Goal: Information Seeking & Learning: Learn about a topic

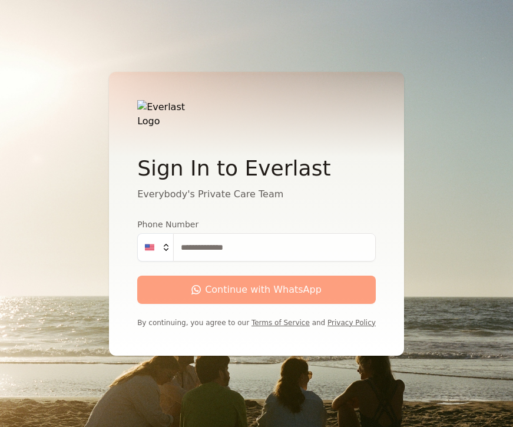
click at [220, 238] on input "Phone Number" at bounding box center [274, 247] width 203 height 28
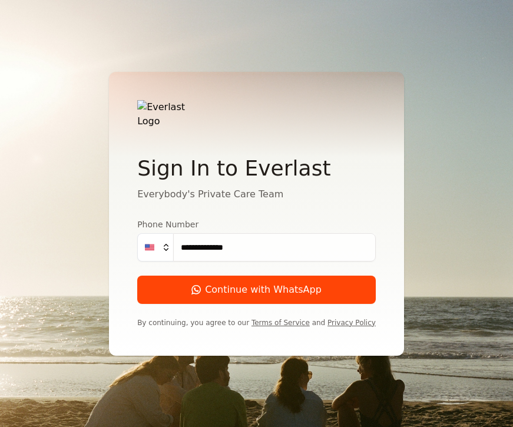
type input "**********"
click at [296, 286] on div "Continue with WhatsApp" at bounding box center [256, 290] width 130 height 14
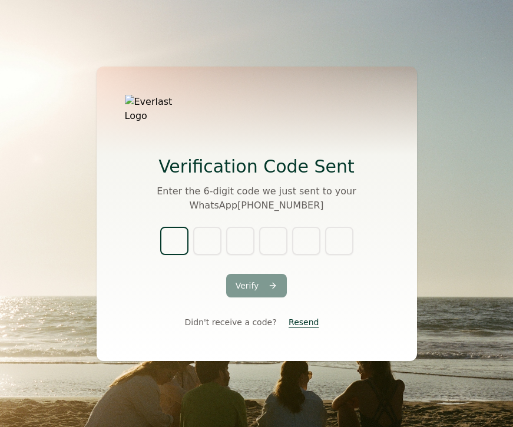
click at [186, 231] on input "text" at bounding box center [174, 241] width 28 height 28
type input "*"
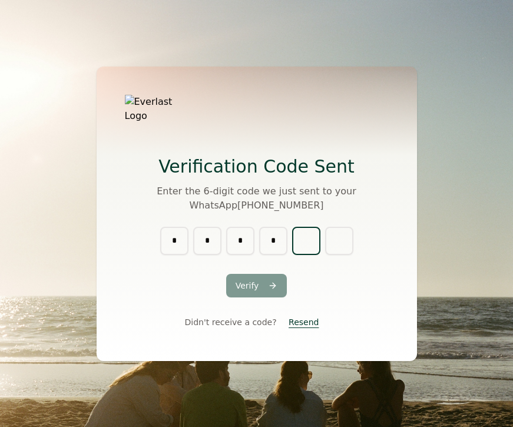
type input "*"
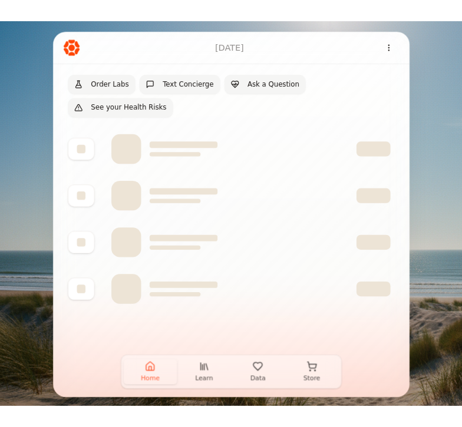
scroll to position [61, 0]
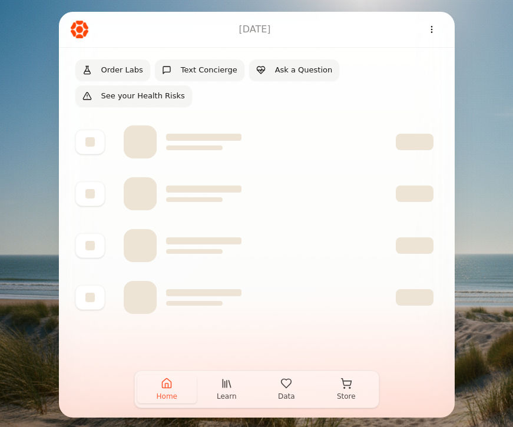
click at [230, 389] on button "Learn" at bounding box center [227, 389] width 60 height 28
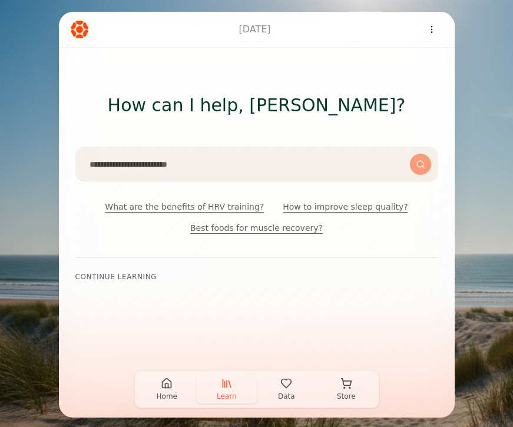
click at [280, 395] on span "Data" at bounding box center [286, 396] width 17 height 9
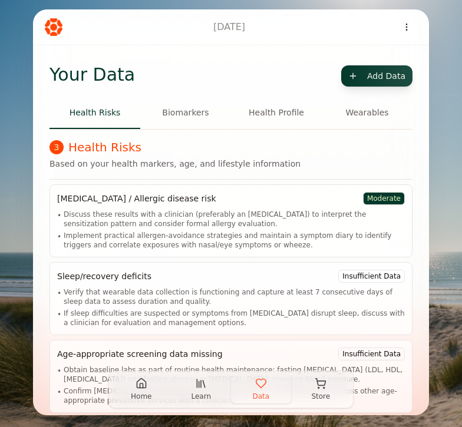
click at [196, 118] on button "Biomarkers" at bounding box center [185, 113] width 91 height 32
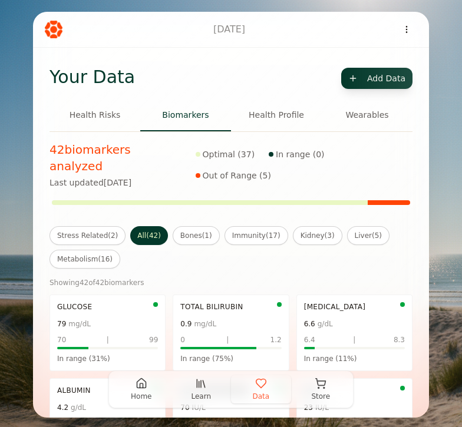
click at [254, 123] on button "Health Profile" at bounding box center [276, 116] width 91 height 32
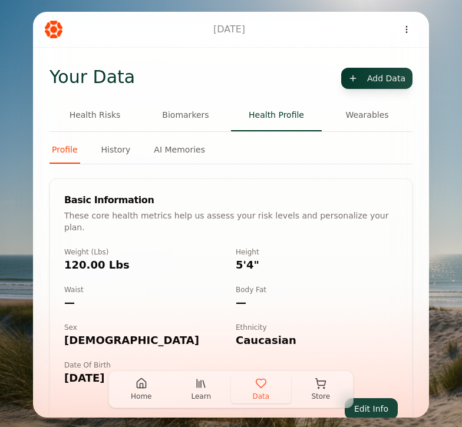
click at [351, 116] on button "Wearables" at bounding box center [367, 116] width 91 height 32
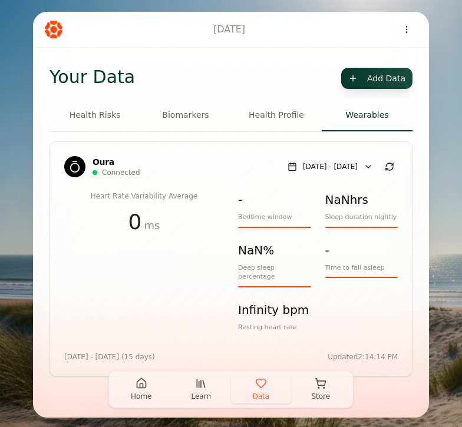
click at [422, 234] on div "Your Data Add Data Health Risks Biomarkers Health Profile Wearables Oura connec…" at bounding box center [231, 233] width 396 height 370
click at [127, 391] on button "Home" at bounding box center [141, 389] width 60 height 28
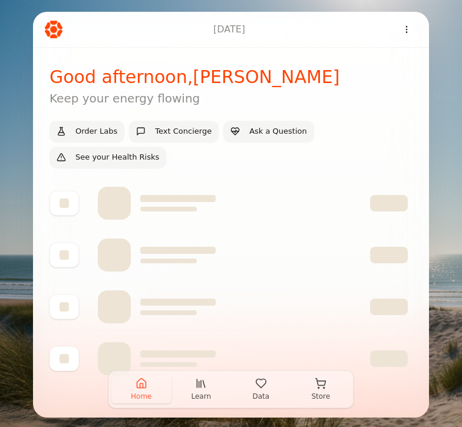
click at [311, 396] on span "Store" at bounding box center [320, 396] width 19 height 9
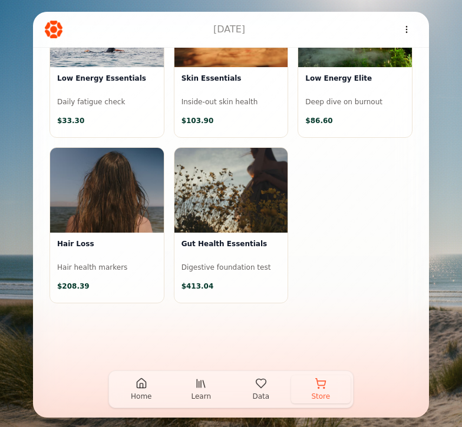
scroll to position [1015, 0]
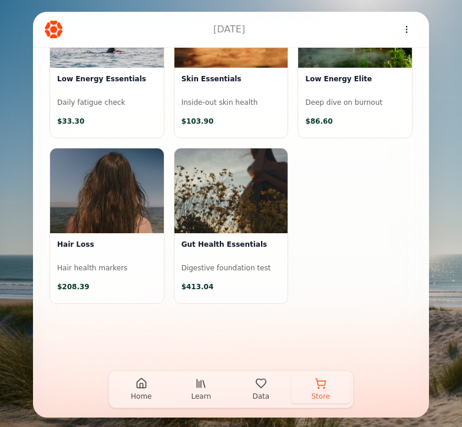
click at [79, 242] on h3 "Hair Loss" at bounding box center [107, 249] width 100 height 19
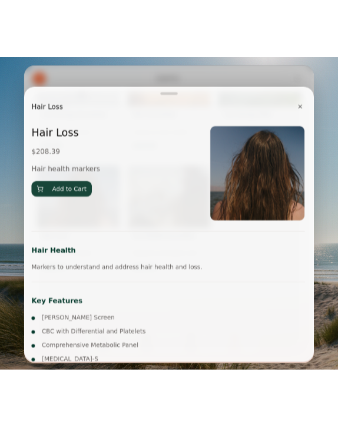
scroll to position [0, 0]
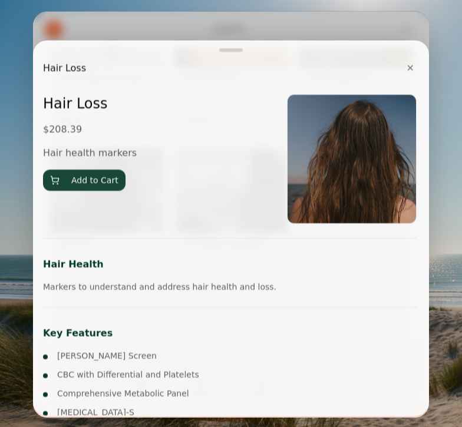
click at [411, 64] on button "✕" at bounding box center [410, 69] width 17 height 24
